Goal: Information Seeking & Learning: Learn about a topic

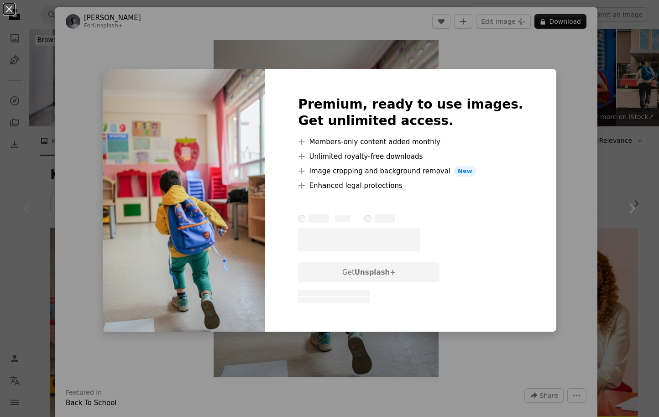
scroll to position [236, 0]
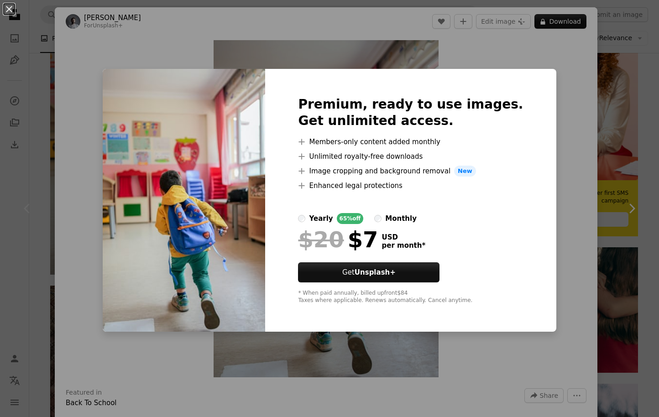
drag, startPoint x: 99, startPoint y: 52, endPoint x: 121, endPoint y: 54, distance: 22.5
click at [99, 52] on div "An X shape Premium, ready to use images. Get unlimited access. A plus sign Memb…" at bounding box center [329, 208] width 659 height 417
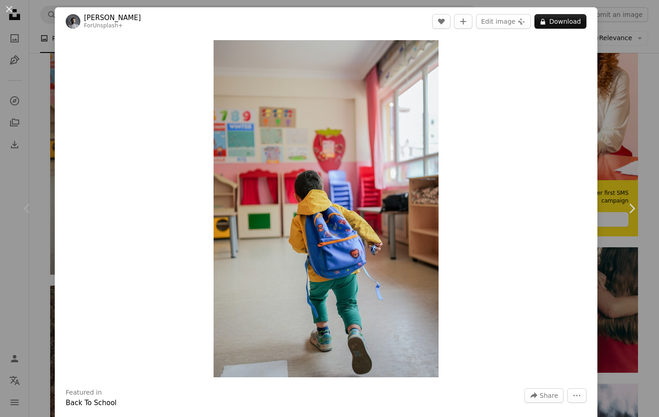
click at [639, 44] on div "An X shape Chevron left Chevron right Yunus Tuğ For Unsplash+ A heart A plus si…" at bounding box center [329, 208] width 659 height 417
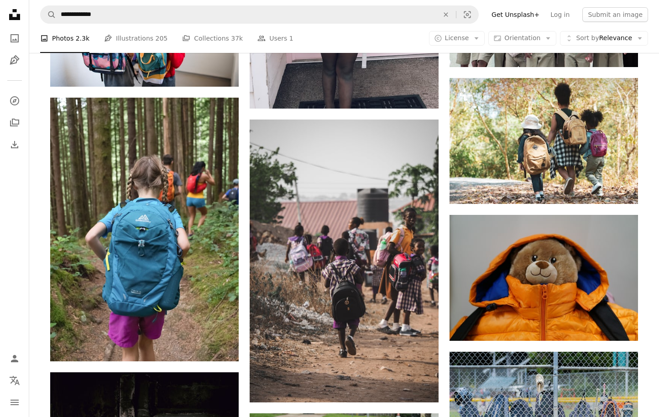
scroll to position [1023, 0]
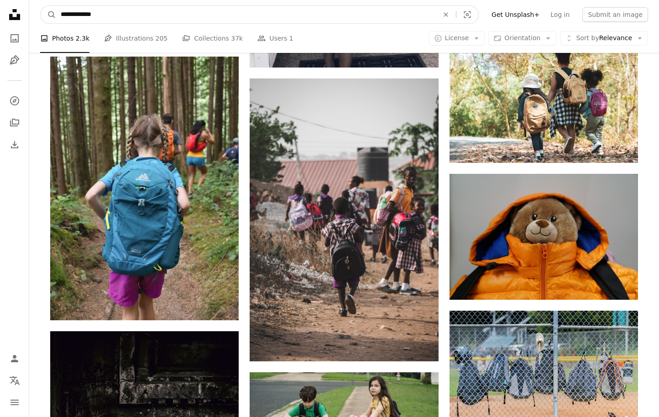
click at [63, 16] on input "**********" at bounding box center [246, 14] width 380 height 17
type input "********"
click button "A magnifying glass" at bounding box center [49, 14] width 16 height 17
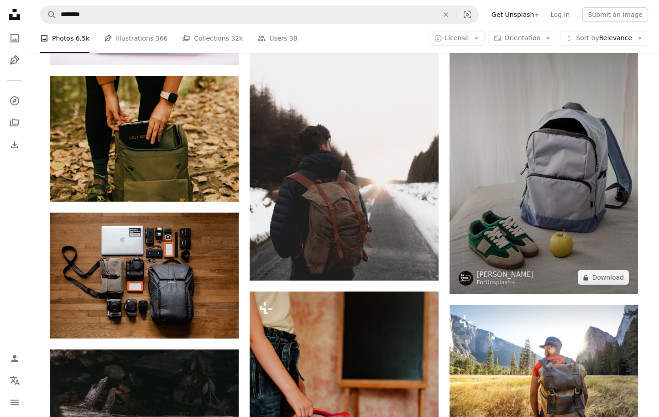
scroll to position [767, 0]
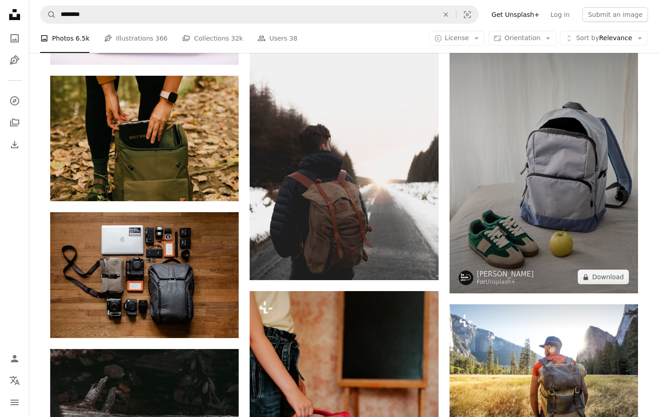
click at [570, 131] on img at bounding box center [544, 152] width 189 height 283
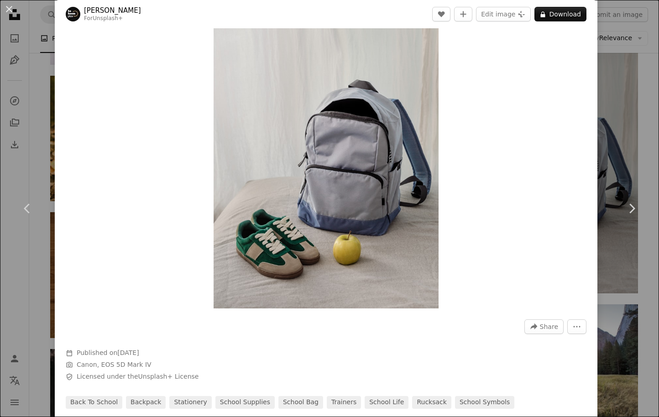
scroll to position [69, 0]
click at [47, 86] on div "An X shape Chevron left Chevron right [PERSON_NAME] For Unsplash+ A heart A plu…" at bounding box center [329, 208] width 659 height 417
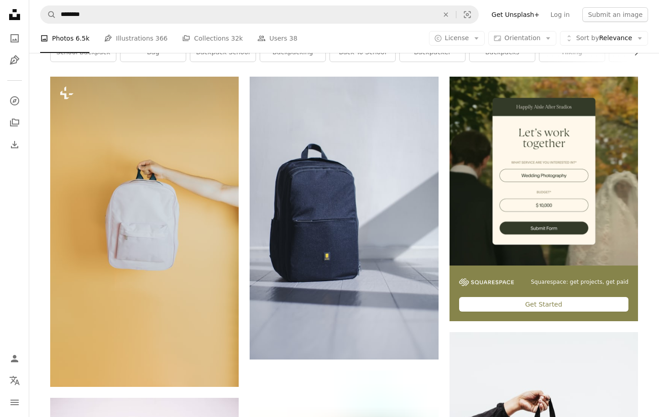
scroll to position [170, 0]
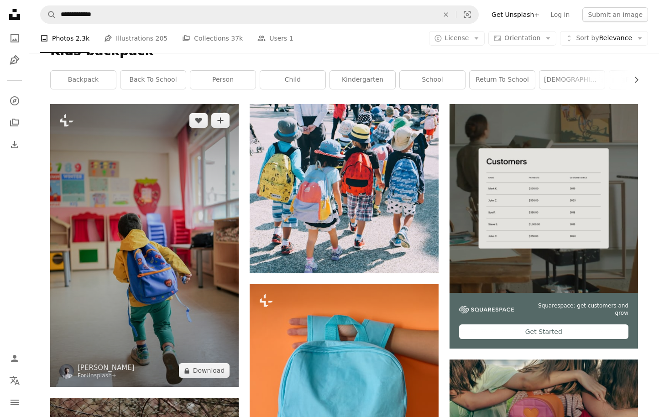
scroll to position [149, 0]
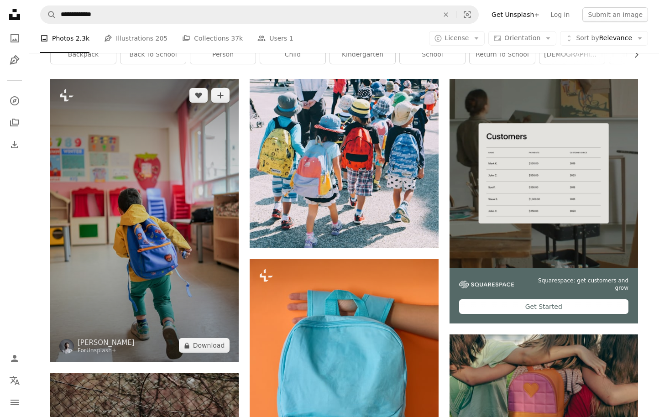
click at [158, 170] on img at bounding box center [144, 220] width 189 height 283
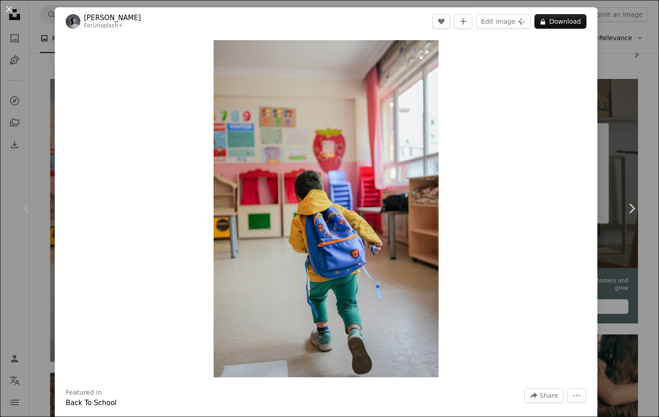
click at [214, 40] on button "Zoom in" at bounding box center [326, 208] width 225 height 337
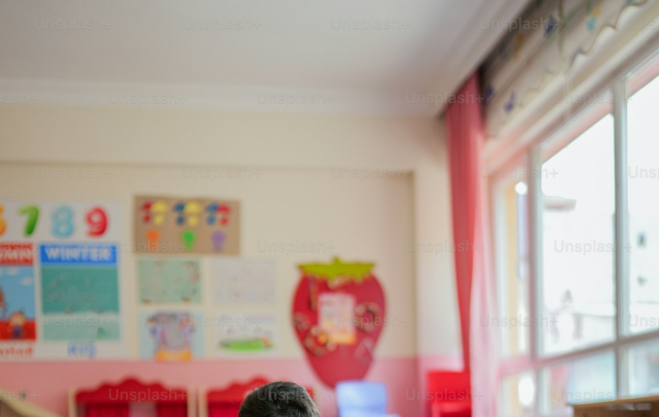
scroll to position [287, 0]
